Goal: Complete application form

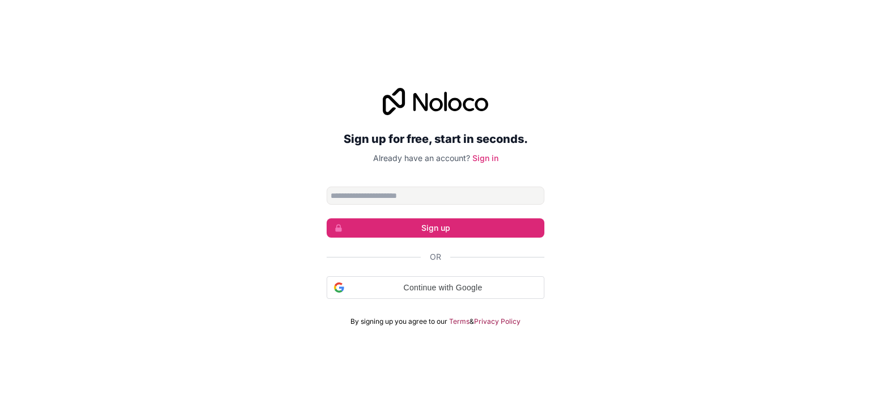
click at [439, 195] on input "Email address" at bounding box center [436, 196] width 218 height 18
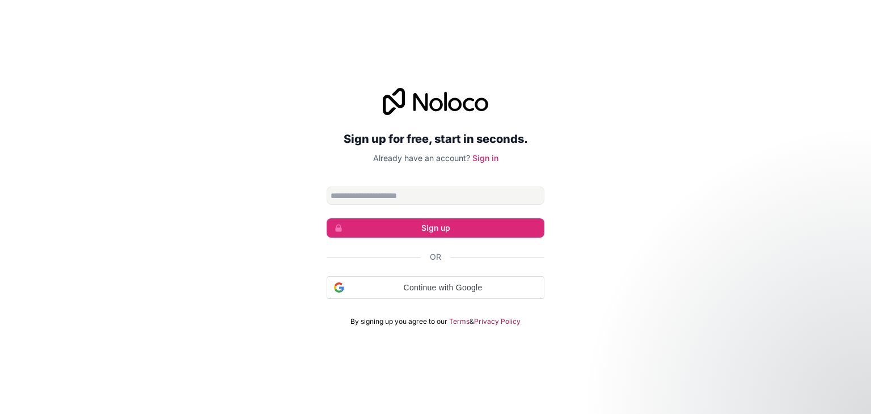
click at [439, 195] on input "Email address" at bounding box center [436, 196] width 218 height 18
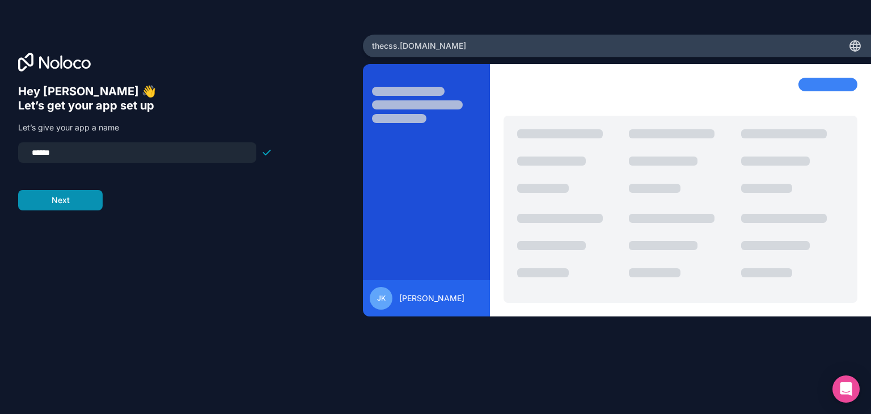
click at [64, 205] on button "Next" at bounding box center [60, 200] width 84 height 20
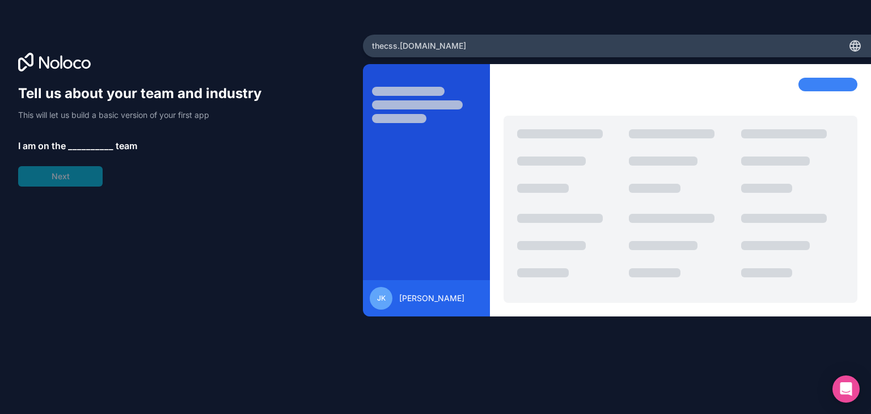
click at [82, 149] on span "__________" at bounding box center [90, 146] width 45 height 14
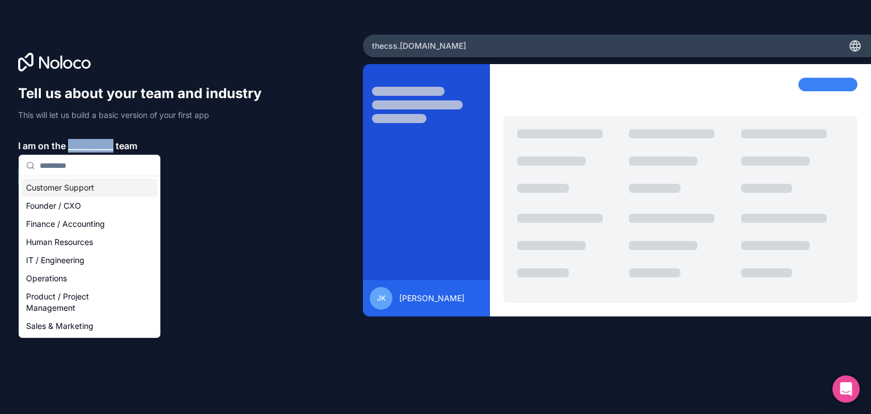
click at [82, 149] on span "__________" at bounding box center [90, 146] width 45 height 14
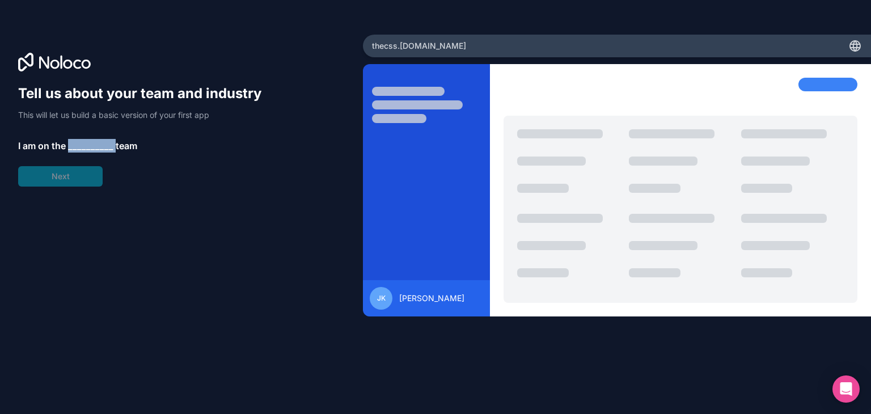
click at [82, 149] on span "__________" at bounding box center [90, 146] width 45 height 14
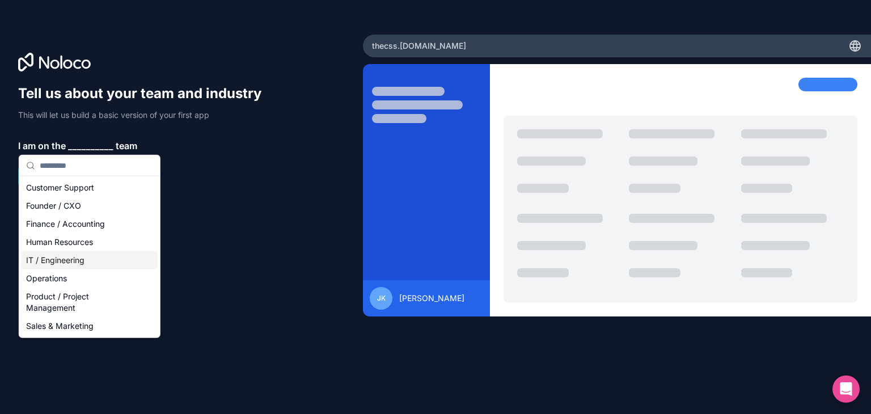
click at [98, 261] on div "IT / Engineering" at bounding box center [90, 260] width 136 height 18
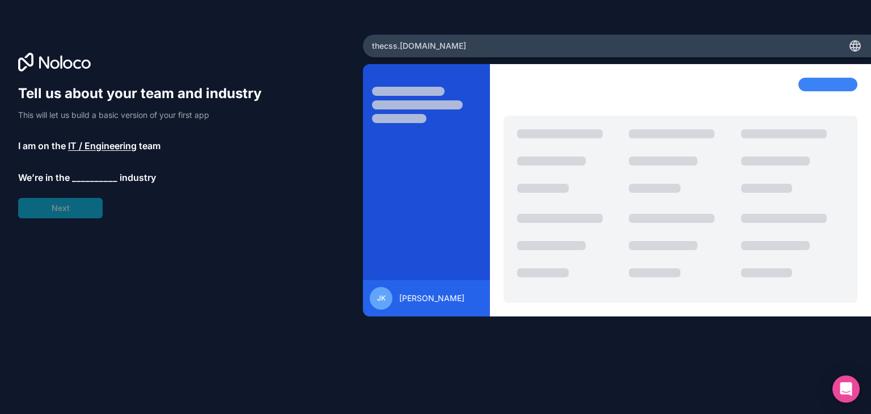
click at [80, 182] on span "__________" at bounding box center [94, 178] width 45 height 14
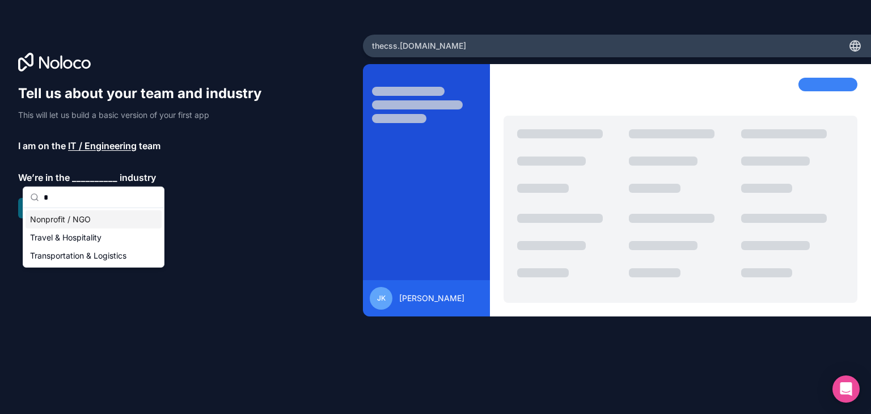
type input "**"
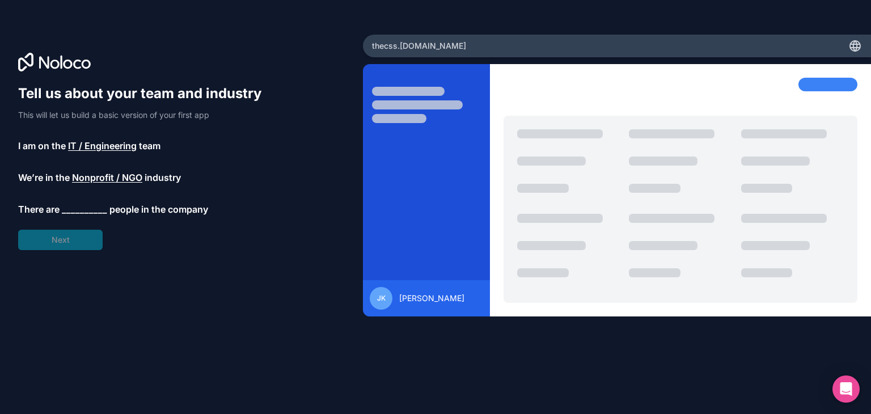
click at [77, 201] on div "Tell us about your team and industry This will let us build a basic version of …" at bounding box center [145, 167] width 254 height 166
click at [74, 209] on span "__________" at bounding box center [84, 209] width 45 height 14
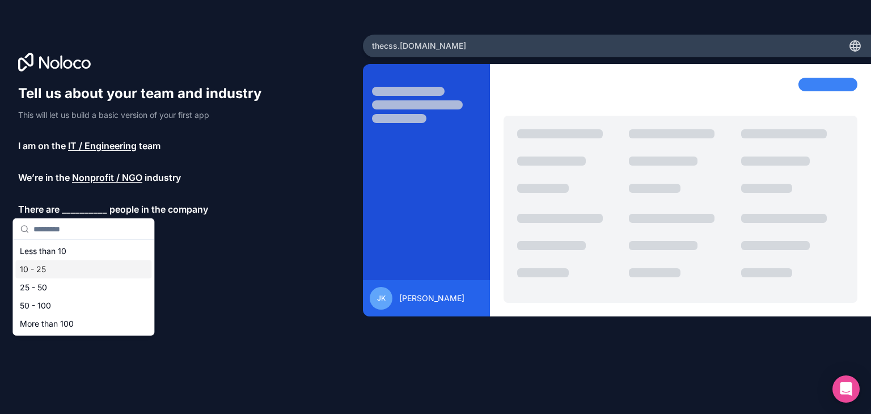
click at [54, 270] on div "10 - 25" at bounding box center [83, 269] width 136 height 18
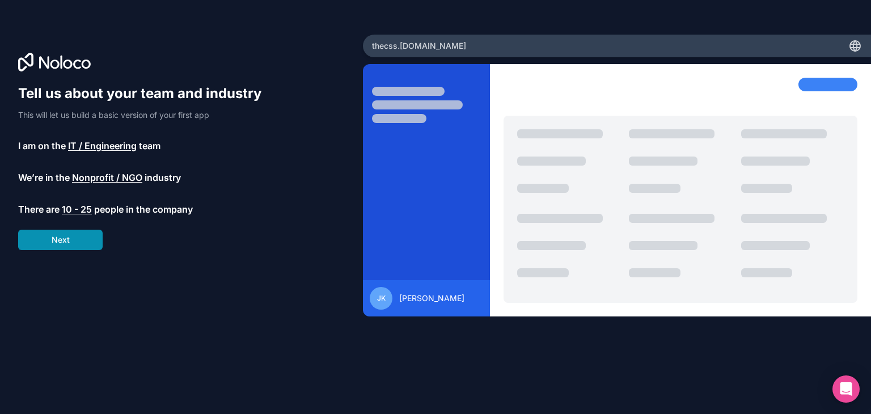
click at [67, 241] on button "Next" at bounding box center [60, 240] width 84 height 20
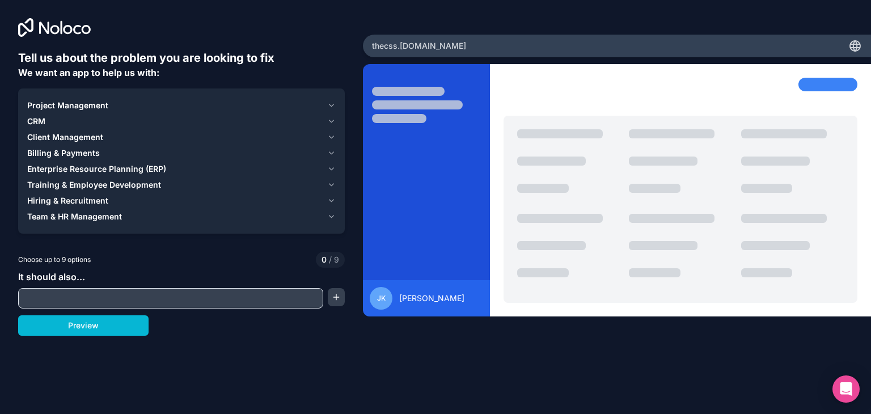
click at [86, 134] on span "Client Management" at bounding box center [65, 137] width 76 height 11
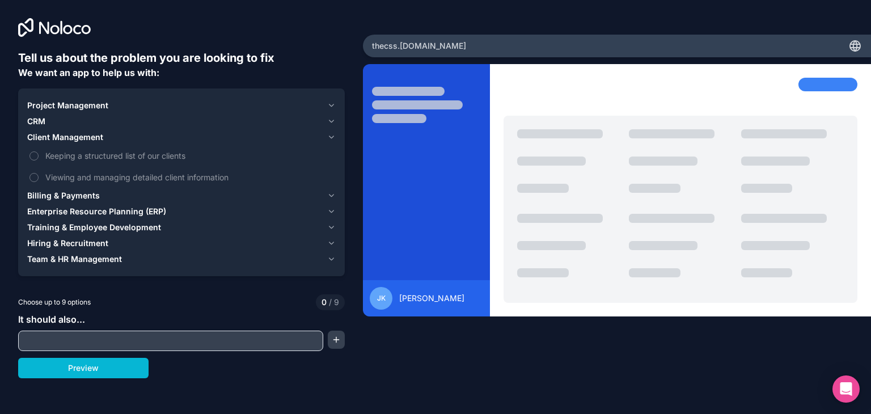
click at [69, 230] on span "Training & Employee Development" at bounding box center [94, 227] width 134 height 11
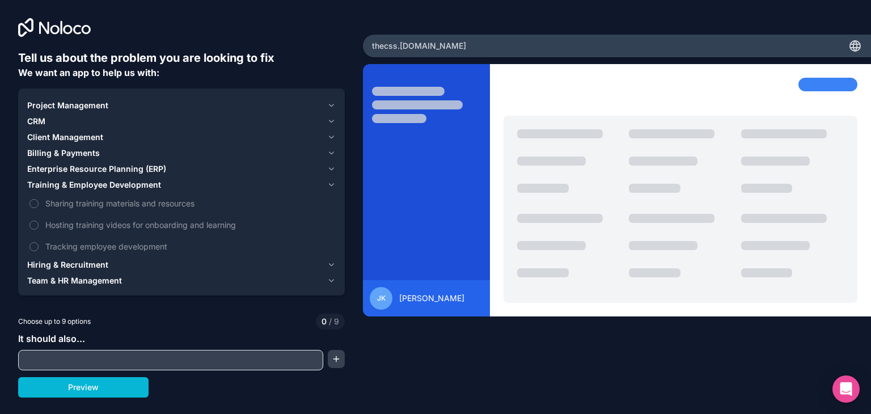
click at [90, 286] on button "Team & HR Management" at bounding box center [181, 281] width 308 height 16
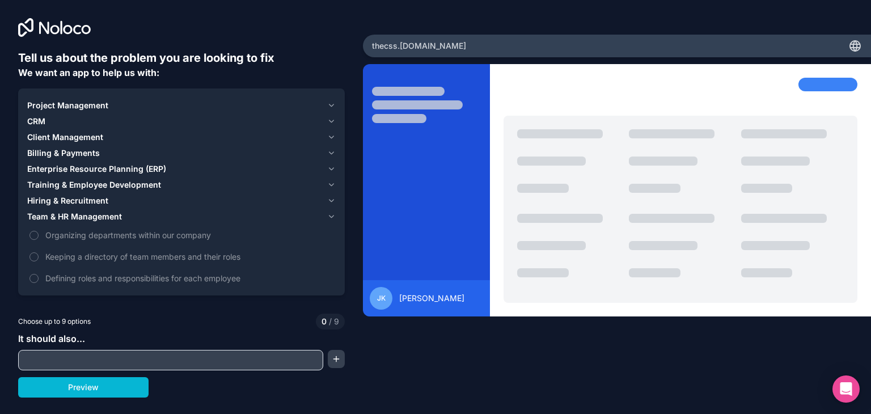
click at [80, 108] on span "Project Management" at bounding box center [67, 105] width 81 height 11
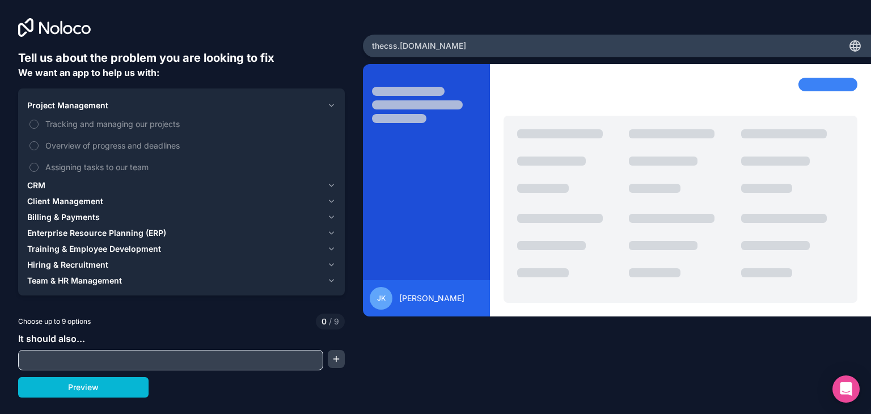
click at [80, 108] on span "Project Management" at bounding box center [67, 105] width 81 height 11
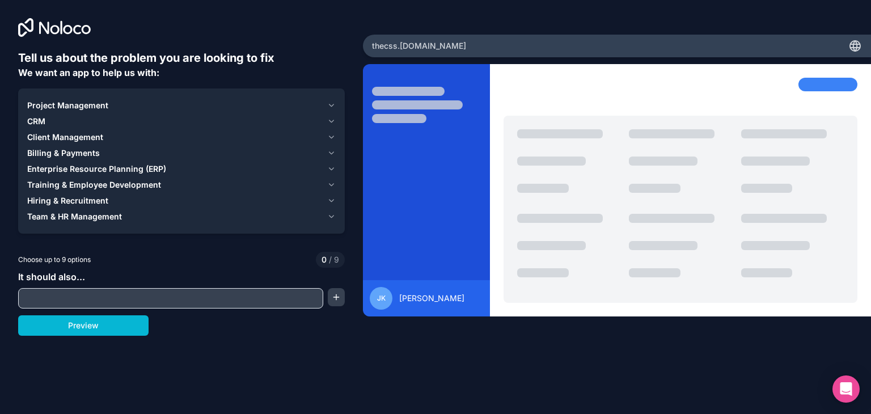
click at [62, 120] on div "CRM" at bounding box center [174, 121] width 295 height 11
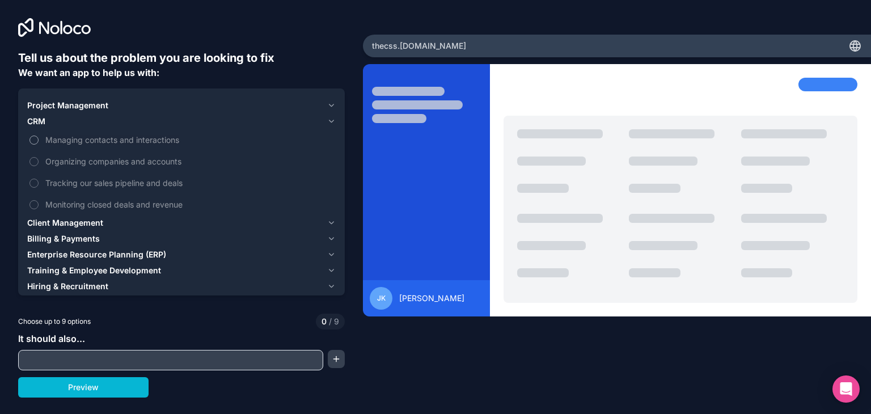
click at [58, 139] on span "Managing contacts and interactions" at bounding box center [189, 140] width 288 height 12
click at [39, 139] on button "Managing contacts and interactions" at bounding box center [33, 139] width 9 height 9
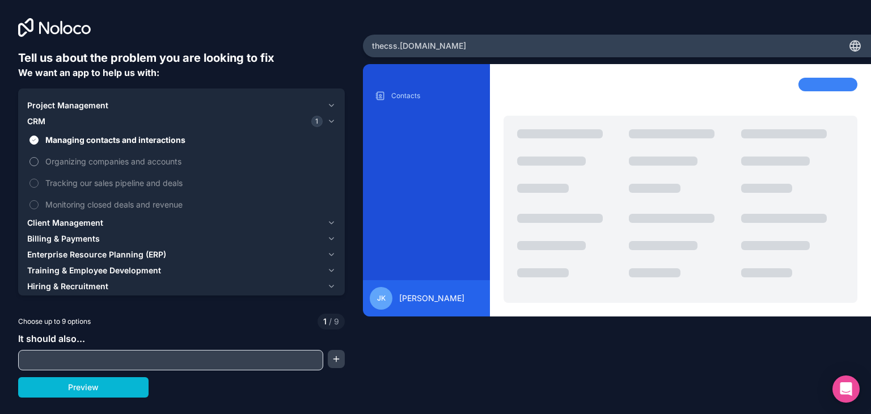
click at [92, 165] on span "Organizing companies and accounts" at bounding box center [189, 161] width 288 height 12
click at [39, 165] on button "Organizing companies and accounts" at bounding box center [33, 161] width 9 height 9
click at [92, 165] on span "Organizing companies and accounts" at bounding box center [189, 161] width 288 height 12
click at [39, 165] on button "Organizing companies and accounts" at bounding box center [33, 161] width 9 height 9
click at [73, 124] on div "CRM 1" at bounding box center [174, 121] width 295 height 11
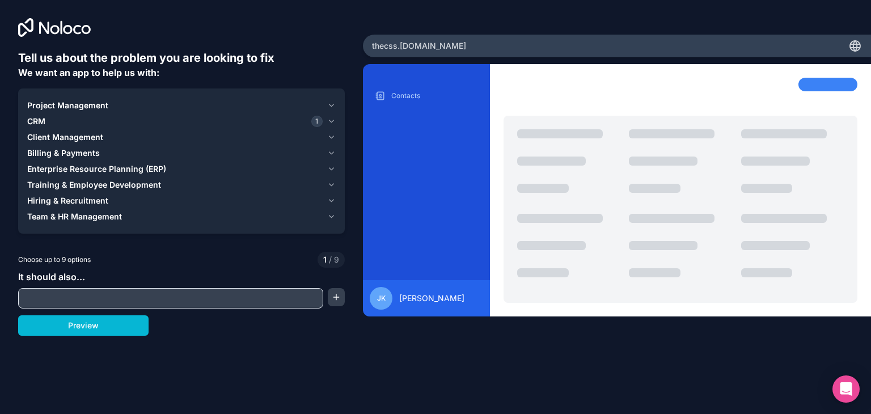
click at [61, 142] on span "Client Management" at bounding box center [65, 137] width 76 height 11
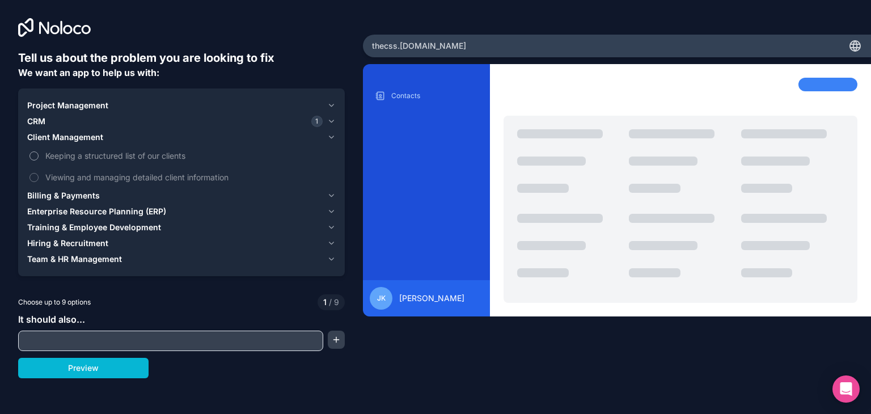
click at [69, 154] on span "Keeping a structured list of our clients" at bounding box center [189, 156] width 288 height 12
click at [39, 154] on button "Keeping a structured list of our clients" at bounding box center [33, 155] width 9 height 9
click at [66, 226] on span "Training & Employee Development" at bounding box center [94, 227] width 134 height 11
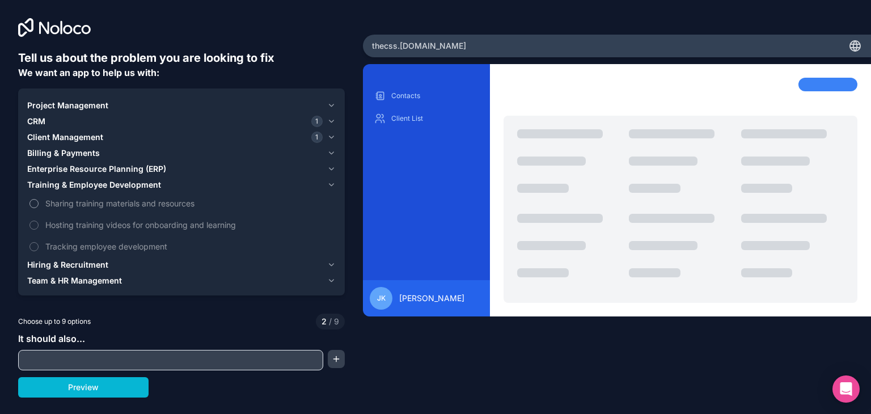
click at [82, 202] on span "Sharing training materials and resources" at bounding box center [189, 203] width 288 height 12
click at [39, 202] on button "Sharing training materials and resources" at bounding box center [33, 203] width 9 height 9
click at [74, 109] on span "Project Management" at bounding box center [67, 105] width 81 height 11
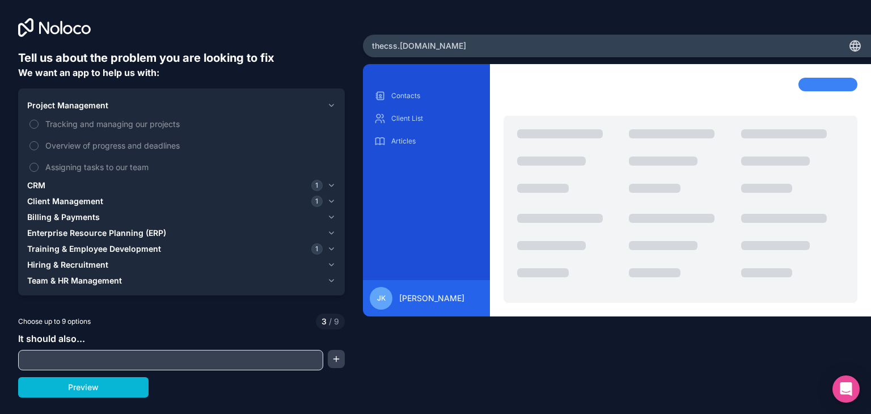
click at [76, 107] on span "Project Management" at bounding box center [67, 105] width 81 height 11
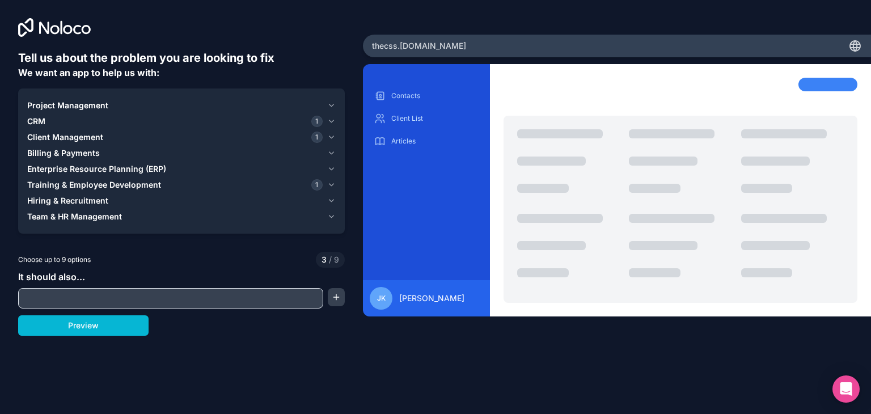
click at [60, 116] on div "CRM 1" at bounding box center [174, 121] width 295 height 11
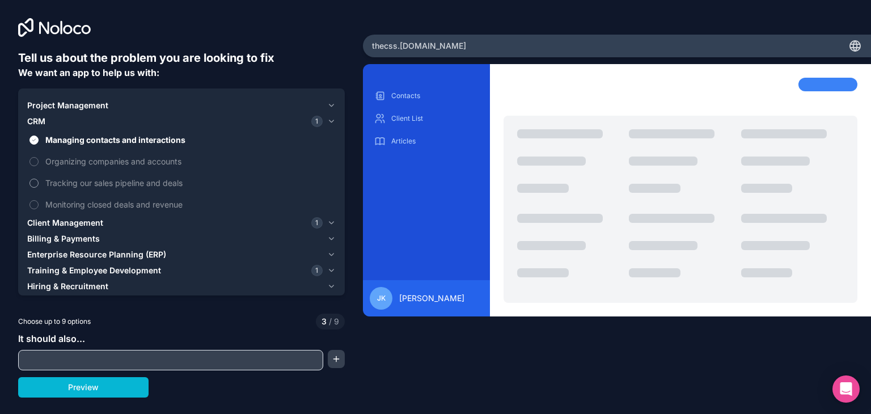
click at [111, 183] on span "Tracking our sales pipeline and deals" at bounding box center [189, 183] width 288 height 12
click at [39, 183] on button "Tracking our sales pipeline and deals" at bounding box center [33, 183] width 9 height 9
click at [101, 142] on span "Managing contacts and interactions" at bounding box center [189, 140] width 288 height 12
click at [39, 142] on button "Managing contacts and interactions" at bounding box center [33, 139] width 9 height 9
click at [100, 144] on span "Managing contacts and interactions" at bounding box center [189, 140] width 288 height 12
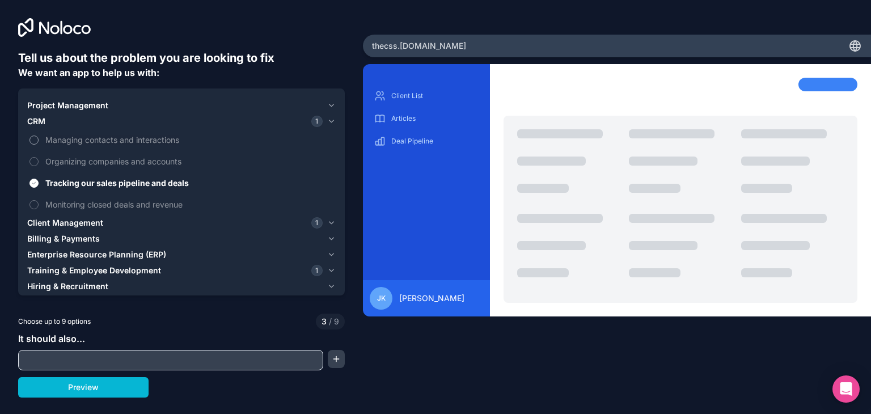
click at [39, 144] on button "Managing contacts and interactions" at bounding box center [33, 139] width 9 height 9
click at [77, 221] on span "Client Management" at bounding box center [65, 222] width 76 height 11
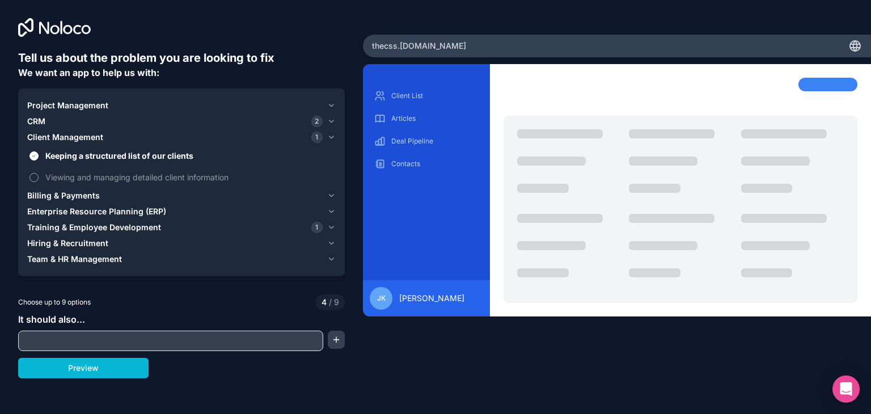
click at [79, 182] on span "Viewing and managing detailed client information" at bounding box center [189, 177] width 288 height 12
click at [39, 182] on button "Viewing and managing detailed client information" at bounding box center [33, 177] width 9 height 9
click at [78, 196] on span "Billing & Payments" at bounding box center [63, 195] width 73 height 11
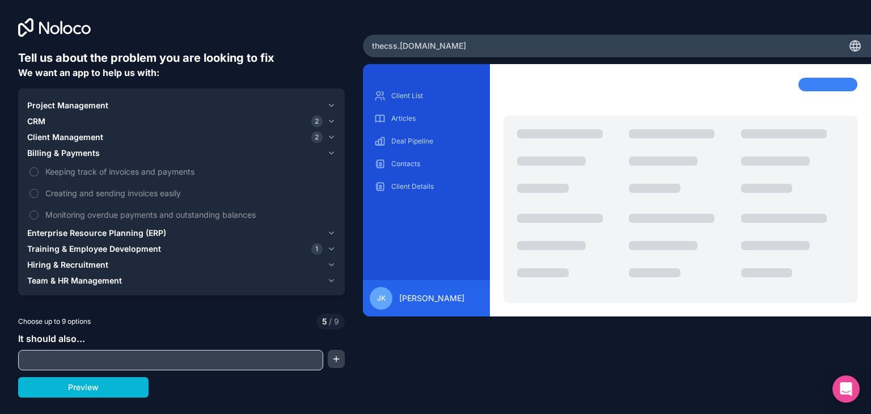
click at [74, 232] on span "Enterprise Resource Planning (ERP)" at bounding box center [96, 232] width 139 height 11
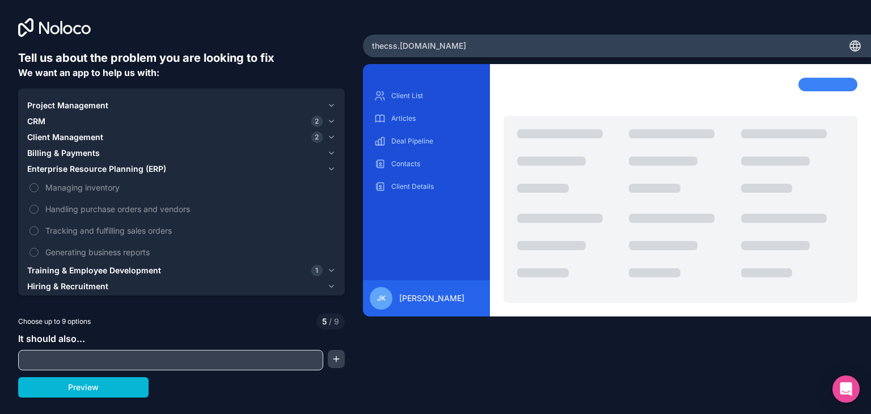
click at [74, 266] on span "Training & Employee Development" at bounding box center [94, 270] width 134 height 11
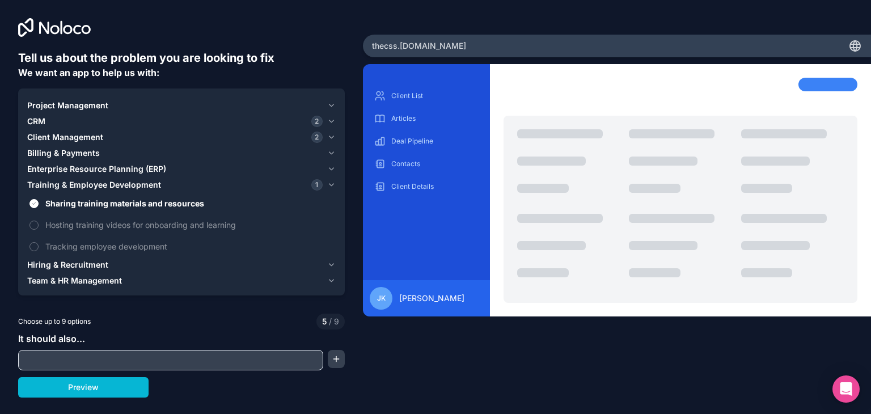
click at [69, 273] on button "Team & HR Management" at bounding box center [181, 281] width 308 height 16
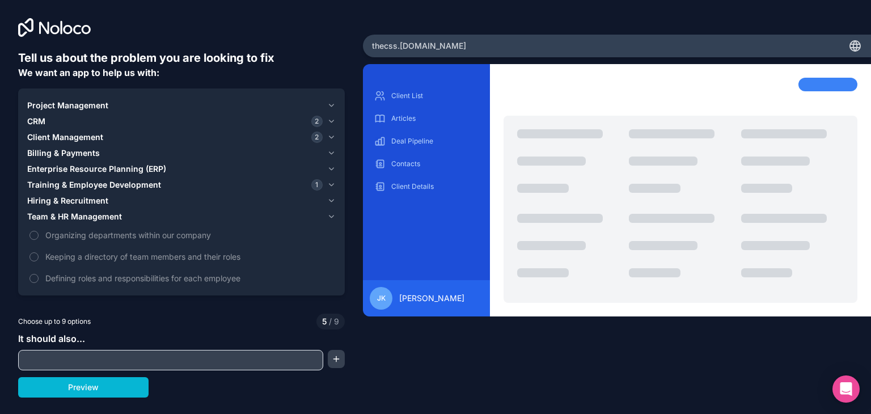
click at [85, 352] on input "text" at bounding box center [170, 360] width 299 height 16
click at [96, 386] on button "Preview" at bounding box center [83, 387] width 130 height 20
